Goal: Entertainment & Leisure: Consume media (video, audio)

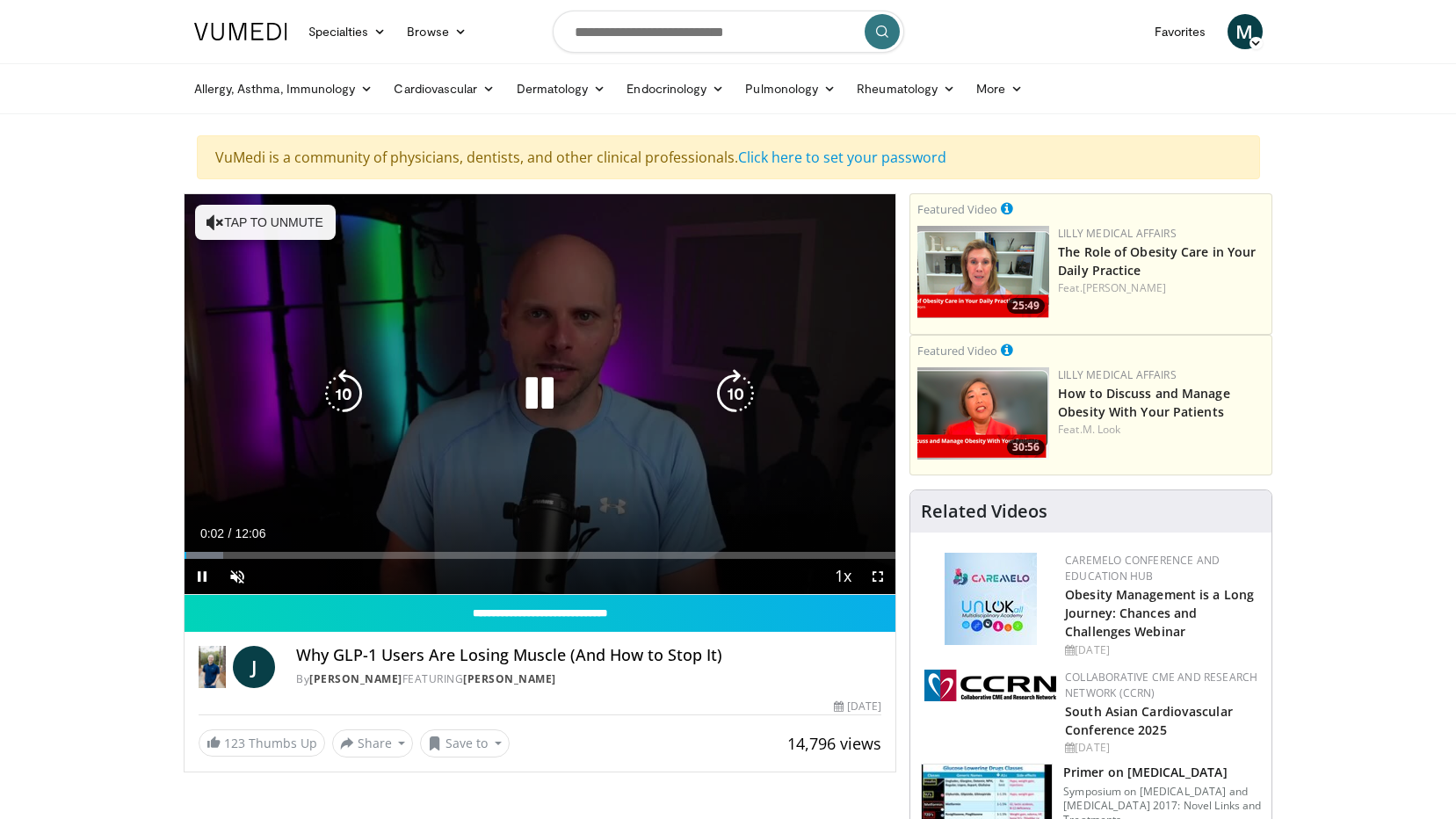
click at [209, 217] on icon "Video Player" at bounding box center [215, 222] width 18 height 18
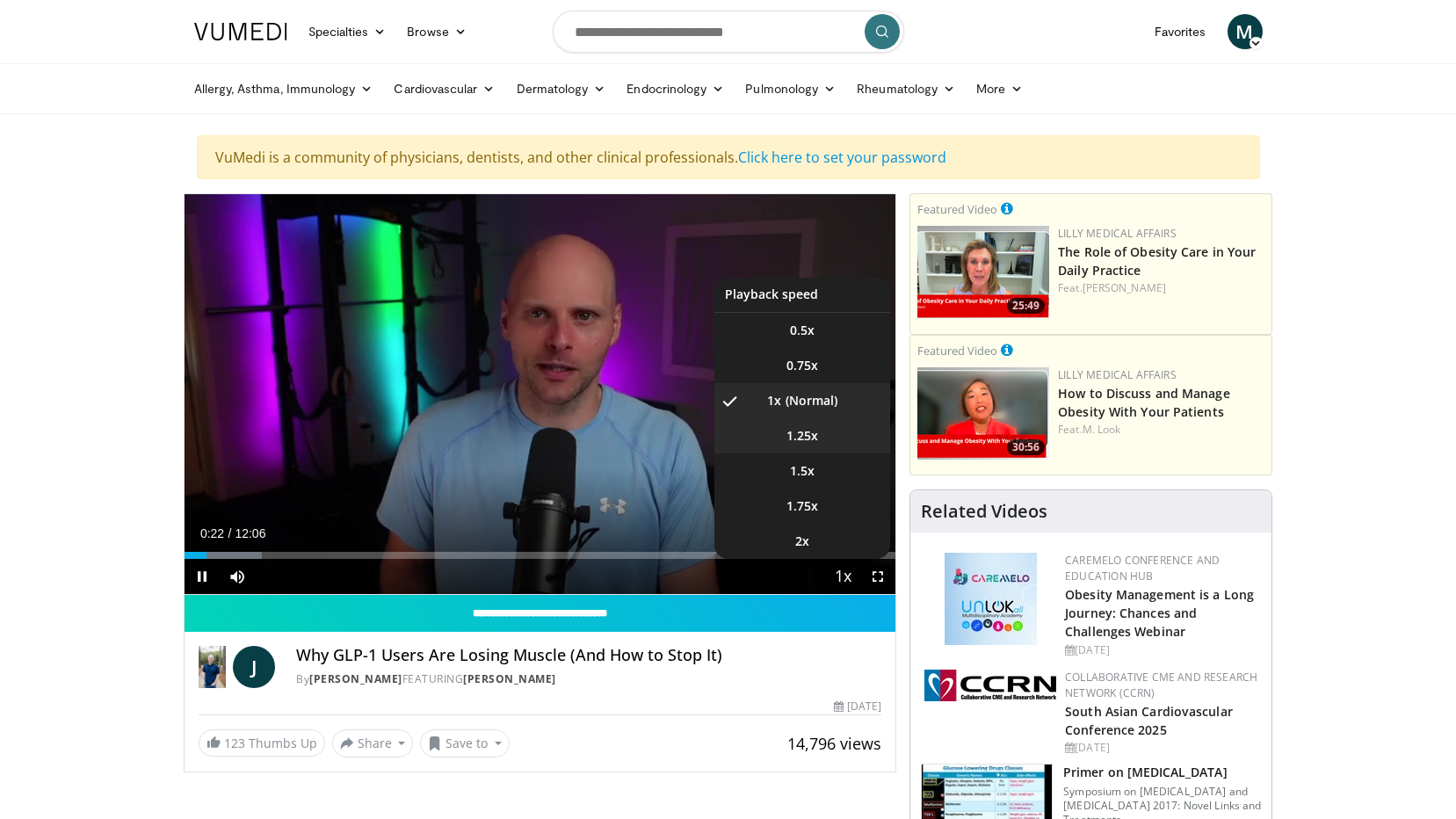
click at [798, 439] on span "1.25x" at bounding box center [802, 435] width 31 height 18
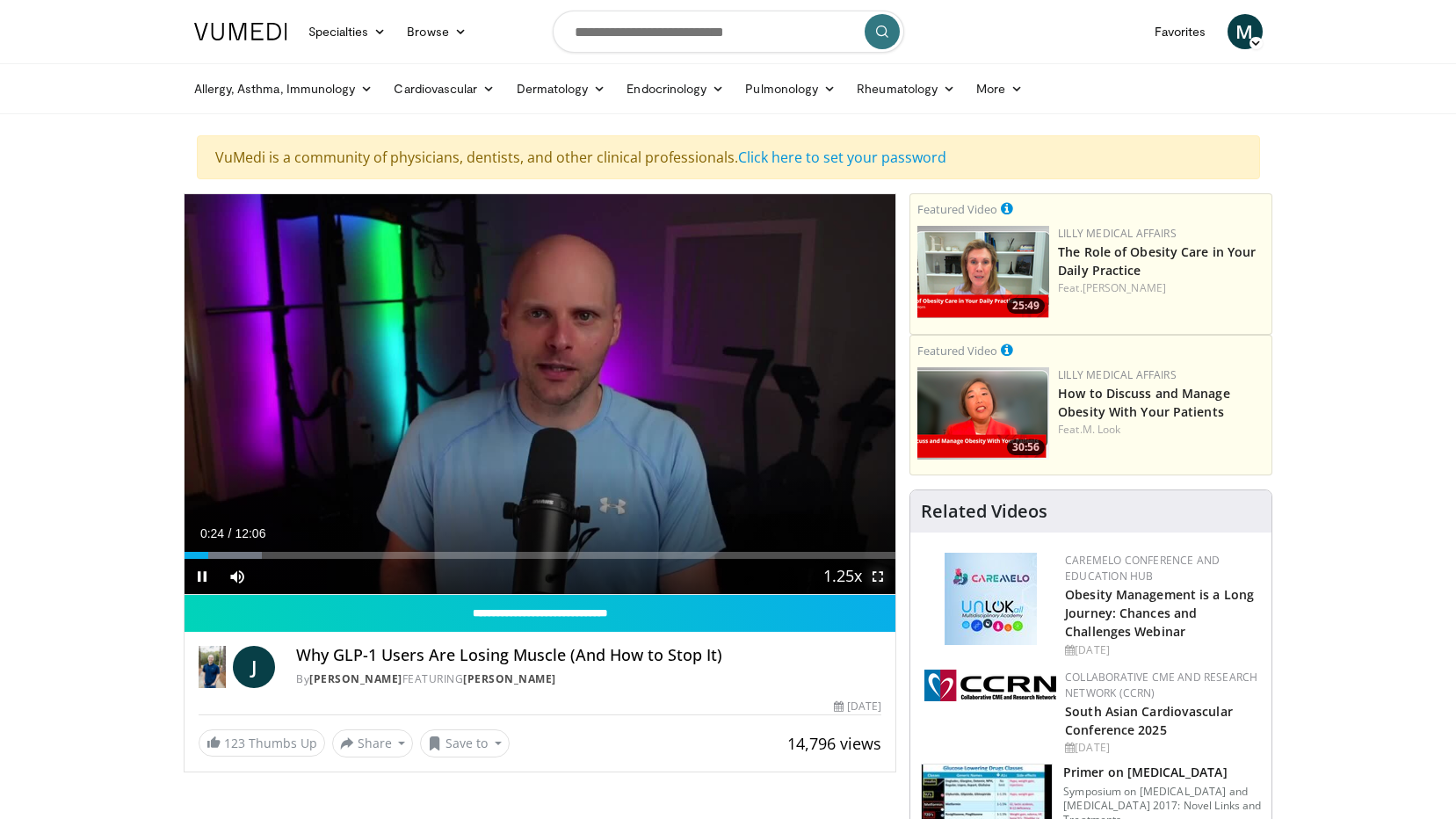
click at [879, 579] on span "Video Player" at bounding box center [877, 577] width 35 height 35
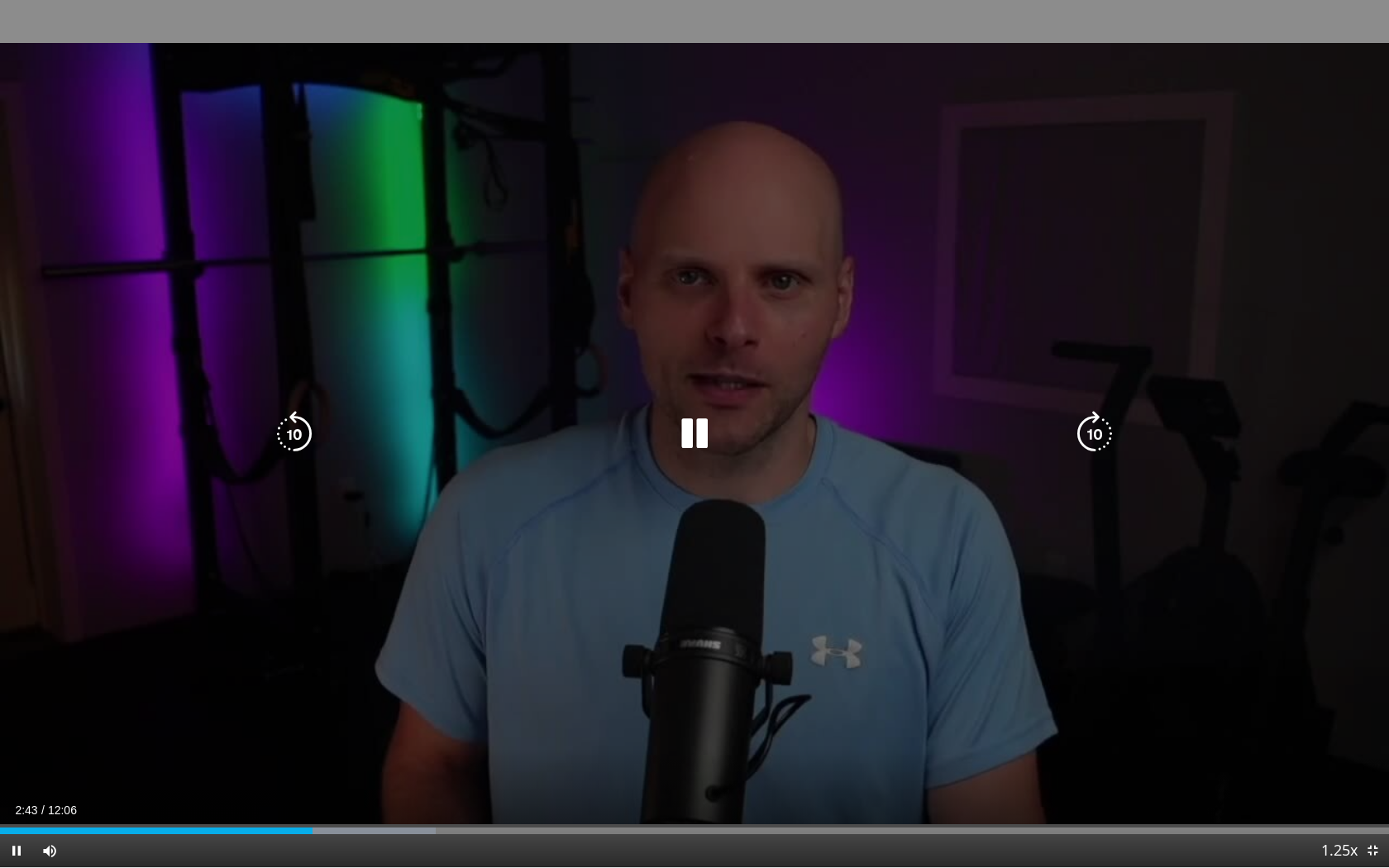
drag, startPoint x: 691, startPoint y: 433, endPoint x: 698, endPoint y: 454, distance: 22.1
click at [691, 436] on icon "Video Player" at bounding box center [694, 434] width 46 height 46
click at [690, 428] on icon "Video Player" at bounding box center [694, 434] width 46 height 46
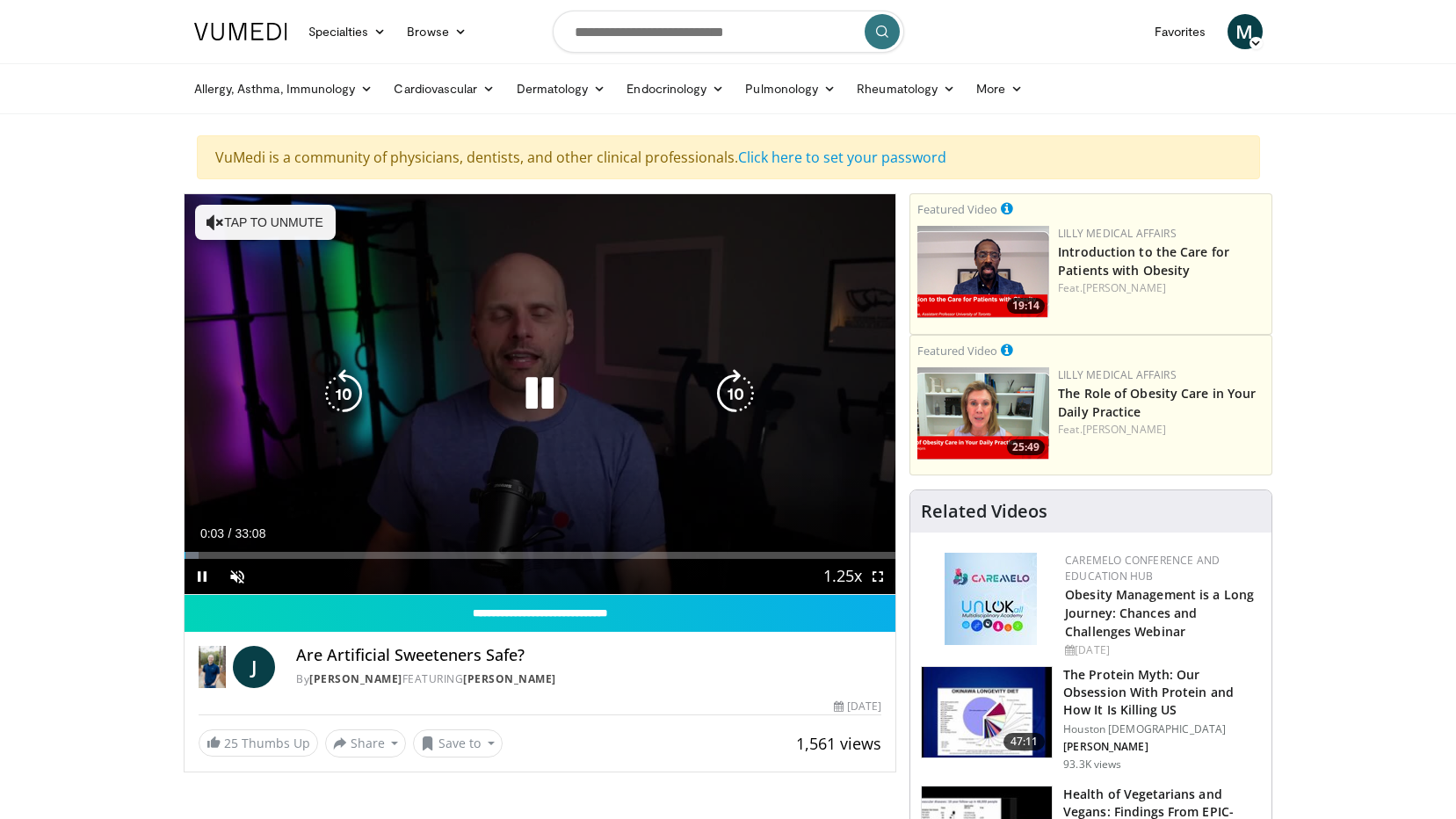
drag, startPoint x: 237, startPoint y: 216, endPoint x: 236, endPoint y: 245, distance: 29.0
click at [237, 216] on button "Tap to unmute" at bounding box center [266, 222] width 141 height 35
click at [740, 390] on icon "Video Player" at bounding box center [735, 393] width 49 height 49
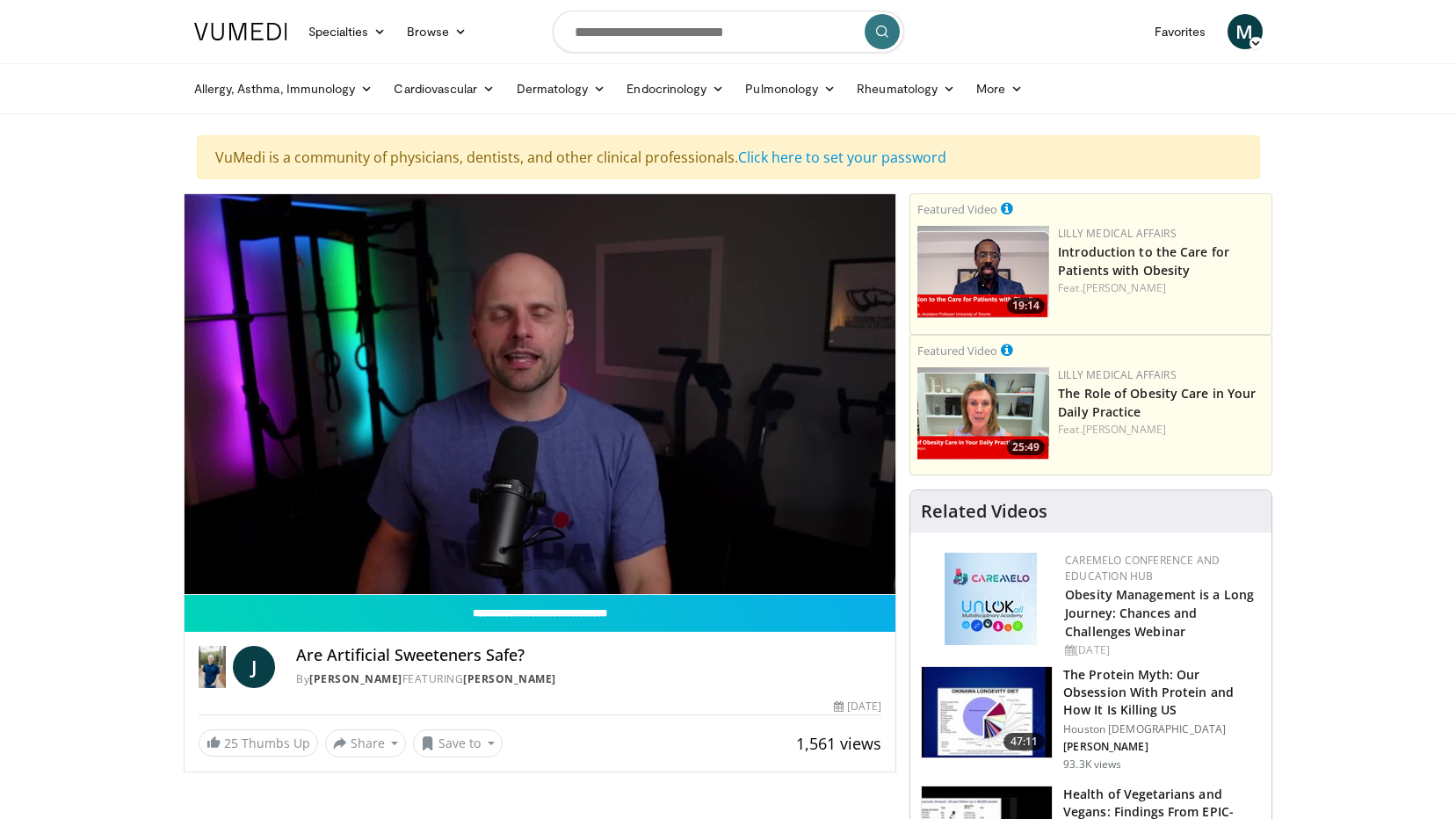
click at [1252, 41] on icon at bounding box center [1255, 43] width 12 height 12
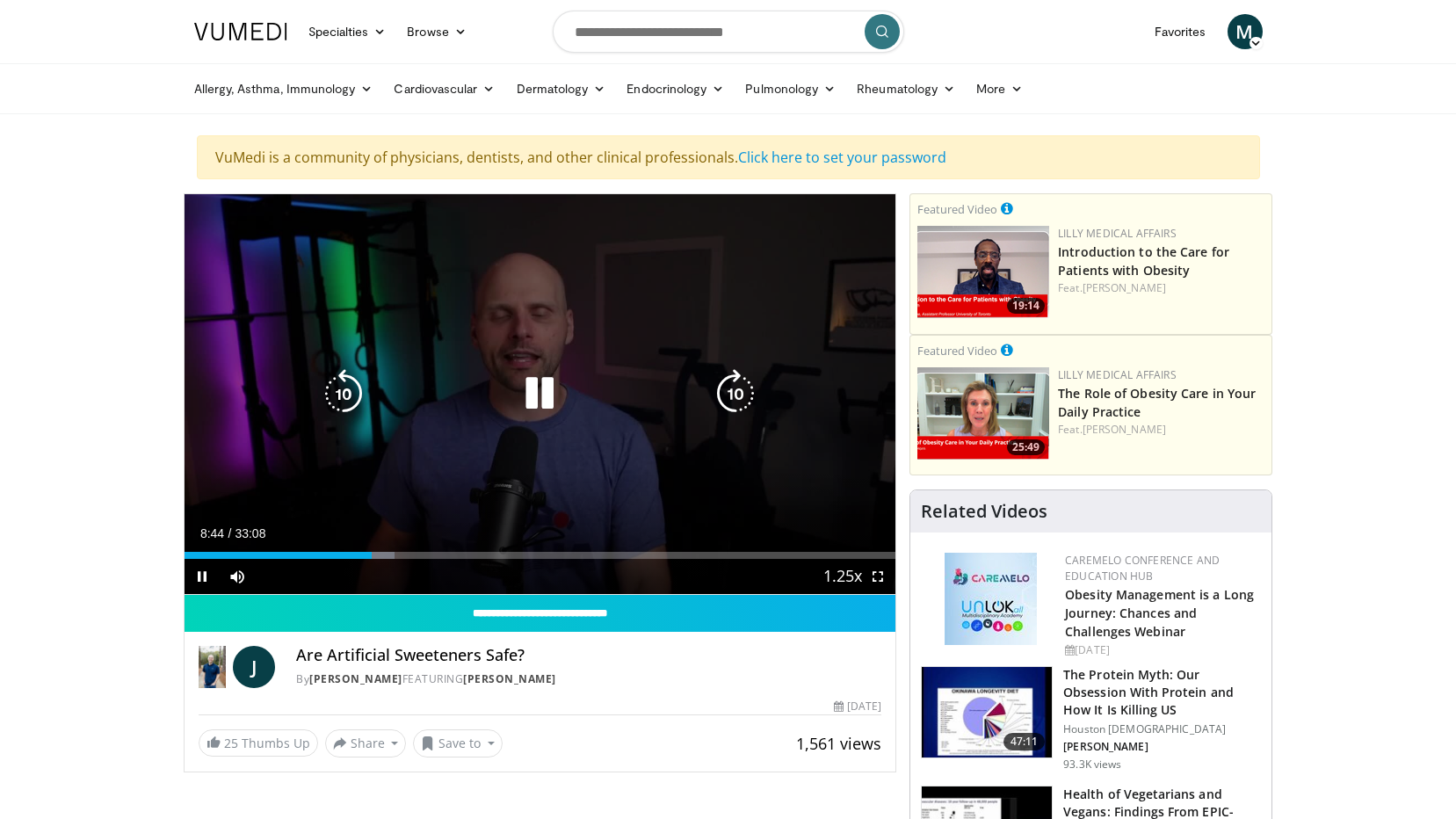
click at [538, 391] on icon "Video Player" at bounding box center [539, 393] width 49 height 49
